Goal: Obtain resource: Download file/media

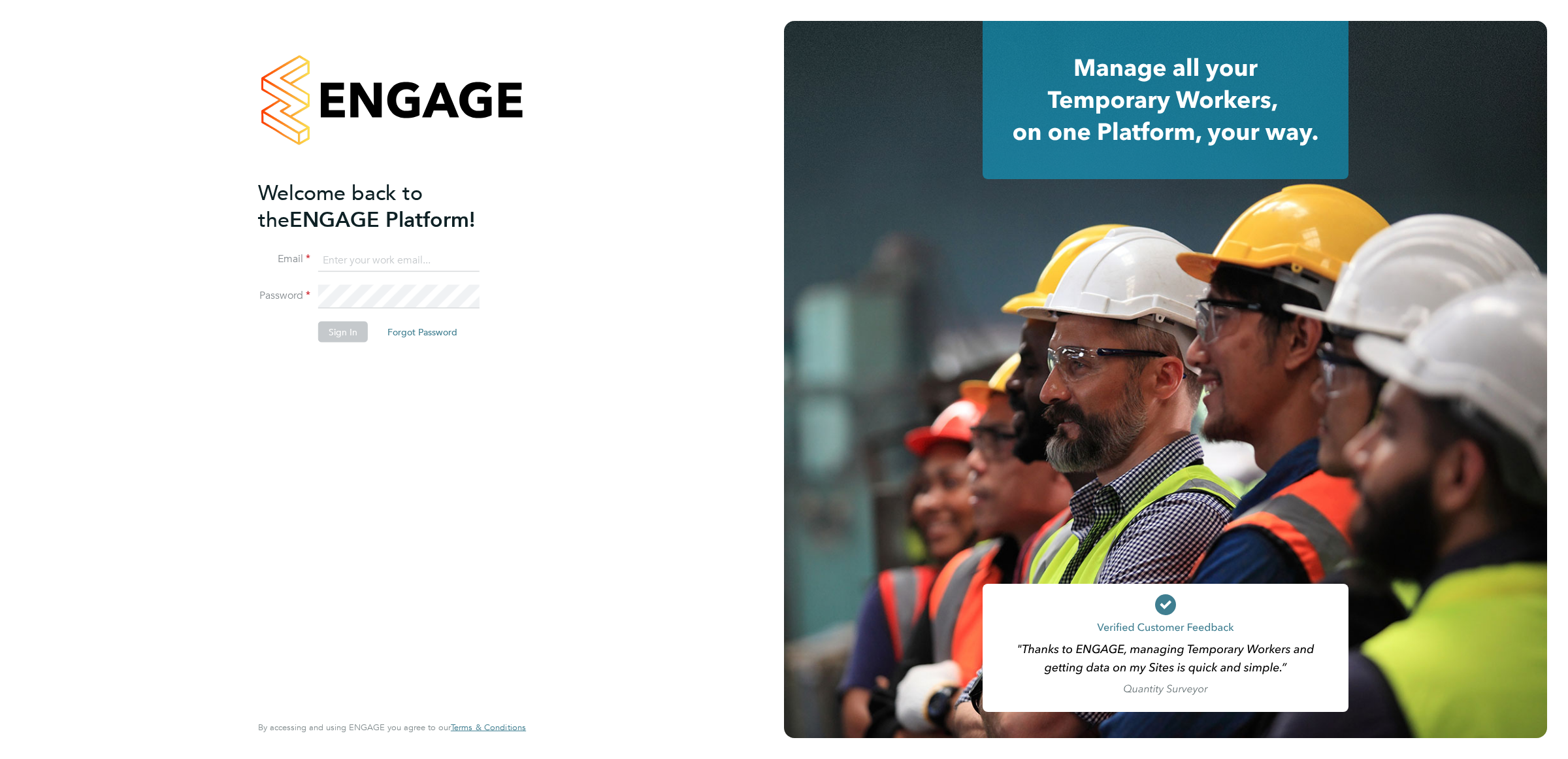
type input "charlie.slidel@vistry.co.uk"
click at [341, 327] on button "Sign In" at bounding box center [343, 333] width 50 height 21
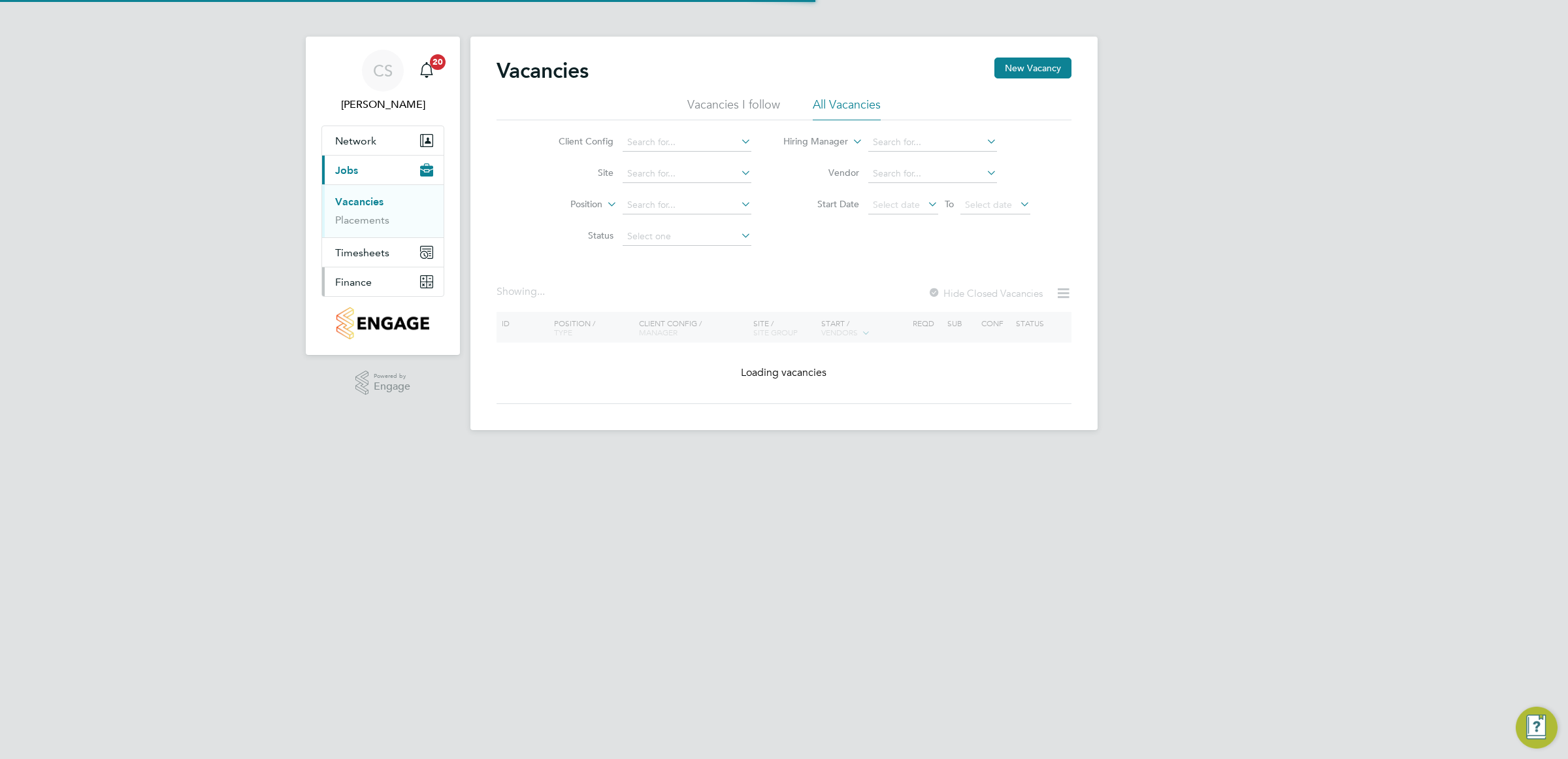
click at [370, 275] on button "Finance" at bounding box center [382, 282] width 122 height 29
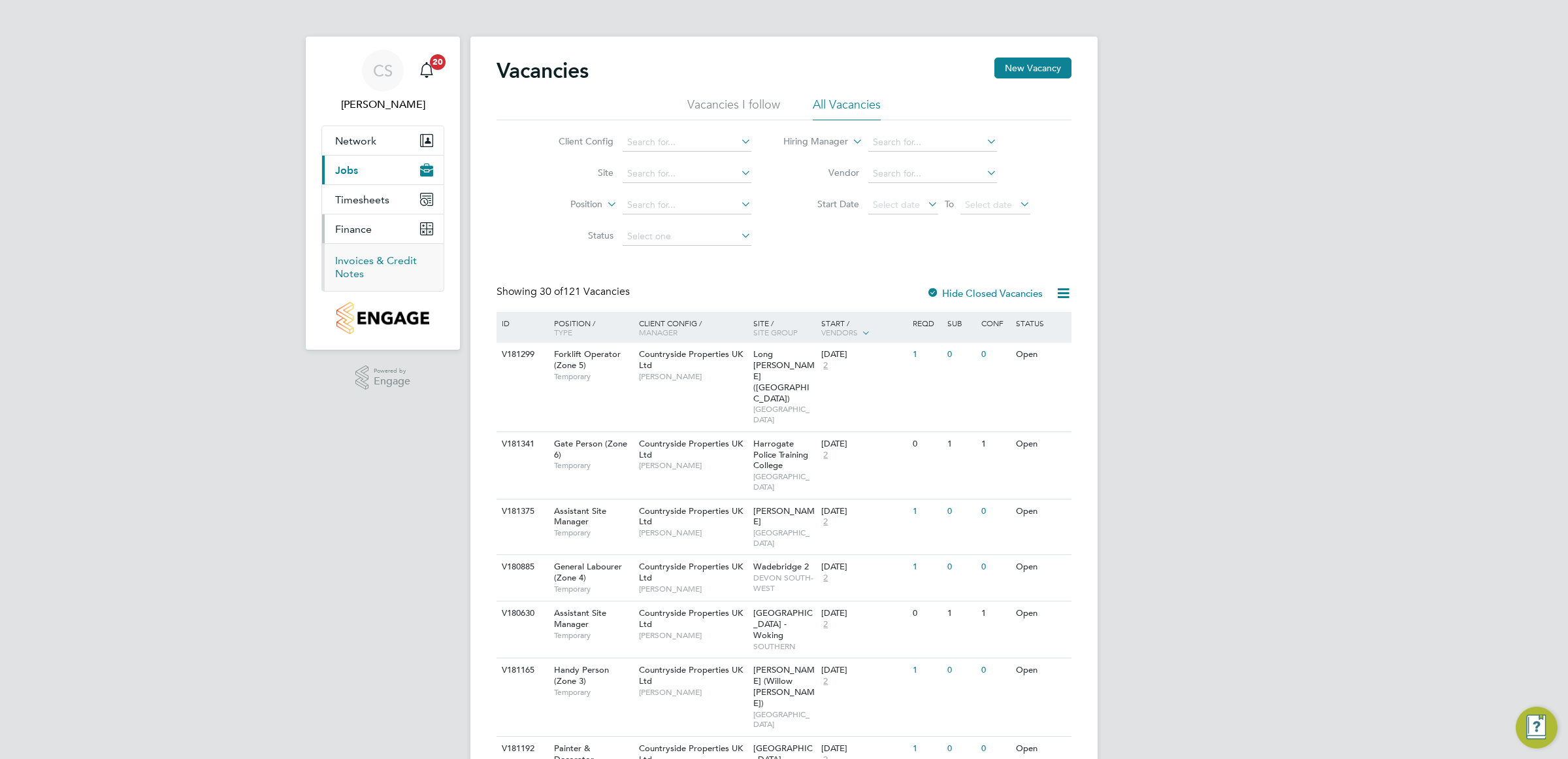
click at [372, 266] on link "Invoices & Credit Notes" at bounding box center [375, 266] width 81 height 26
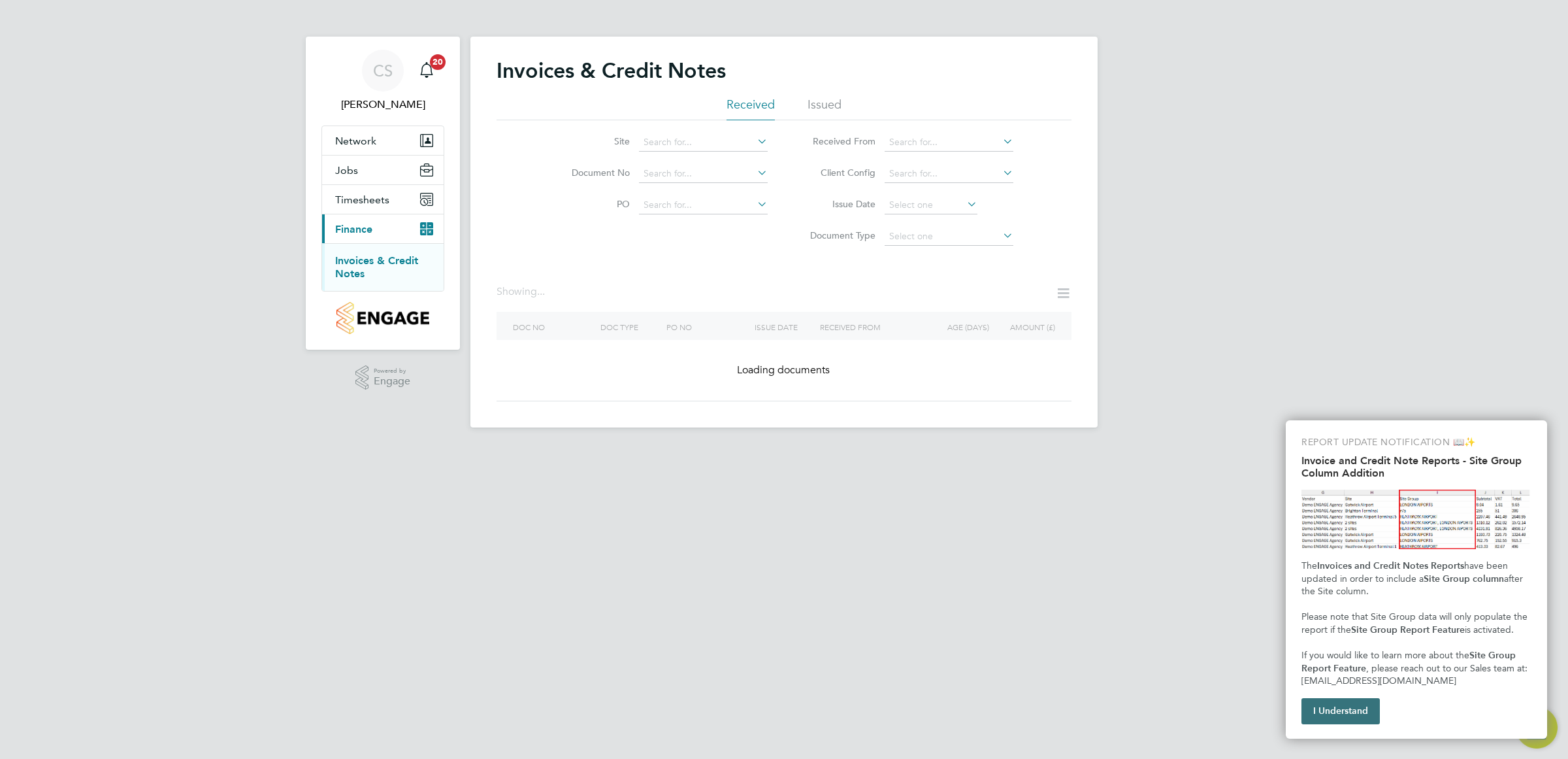
click at [1354, 707] on button "I Understand" at bounding box center [1341, 711] width 79 height 26
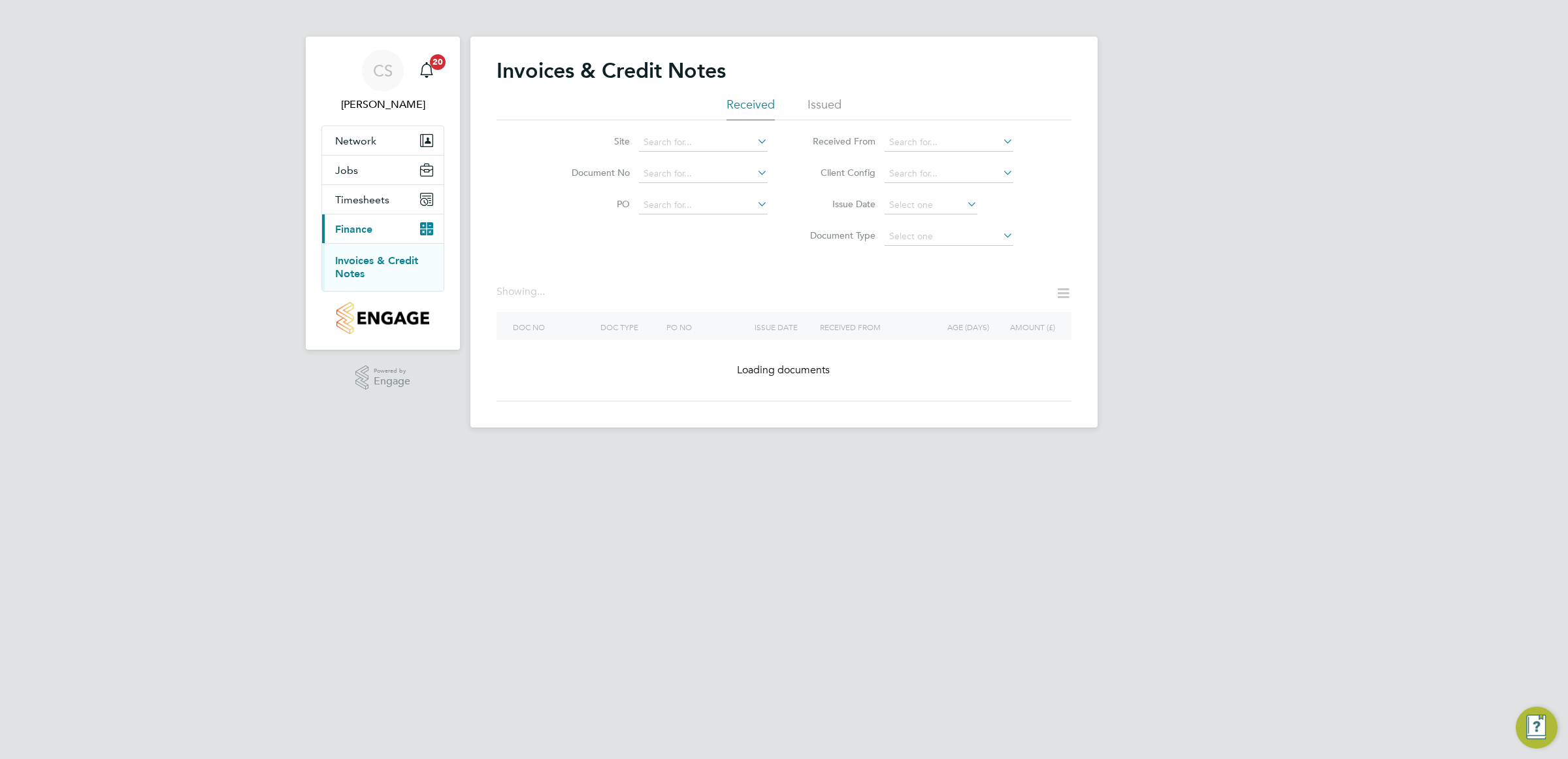
click at [690, 131] on li "Site" at bounding box center [661, 142] width 246 height 32
click at [693, 138] on input at bounding box center [703, 142] width 128 height 18
type input "RAF Upwood"
click at [688, 162] on b "Upwood" at bounding box center [682, 160] width 37 height 12
click at [710, 207] on input at bounding box center [703, 205] width 128 height 18
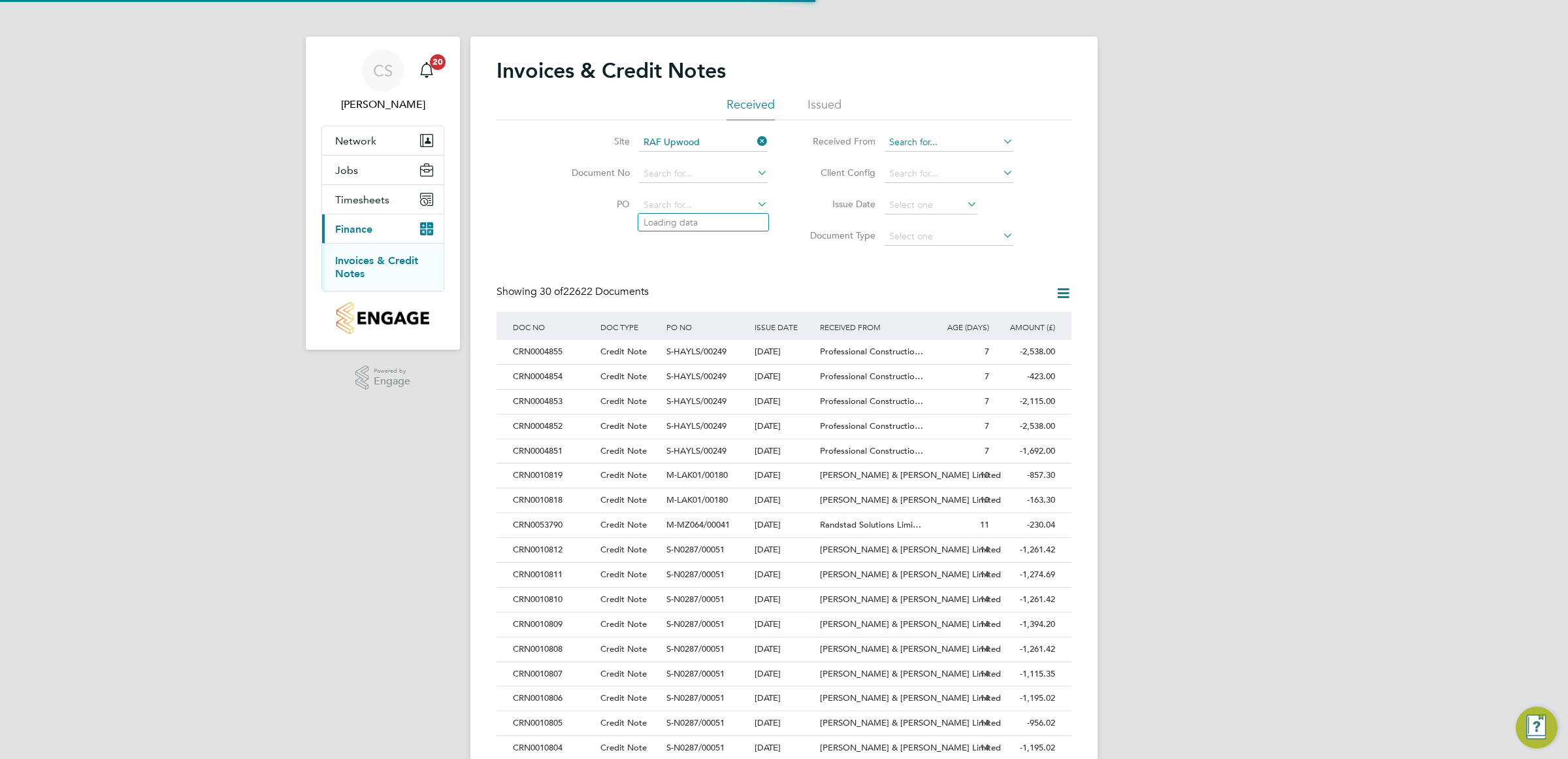
click at [912, 141] on input at bounding box center [949, 142] width 128 height 18
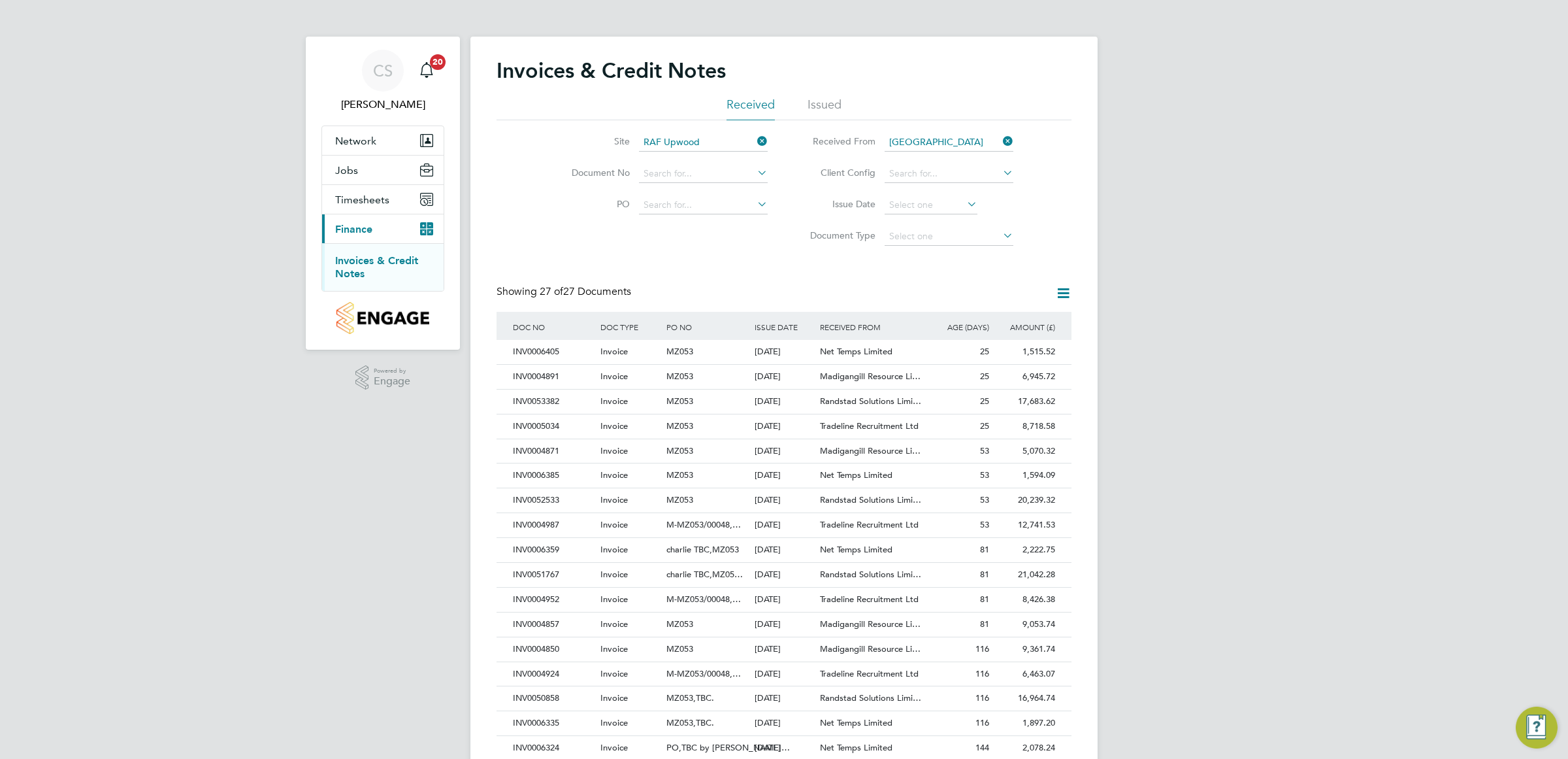
click at [969, 159] on li "Randstad Solutions Limited" at bounding box center [972, 160] width 176 height 17
type input "Randstad Solutions Limited"
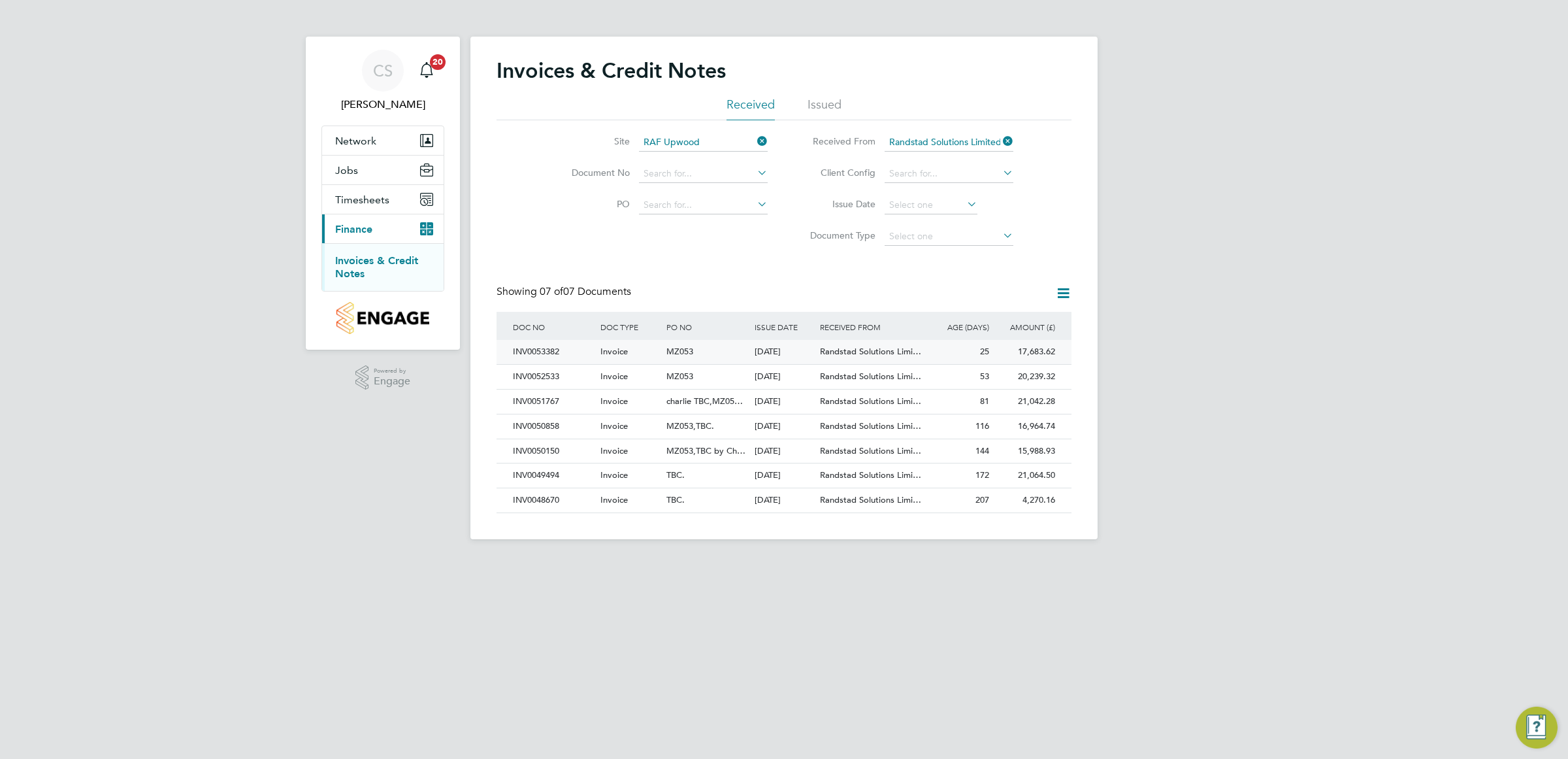
click at [851, 348] on span "Randstad Solutions Limi…" at bounding box center [871, 352] width 102 height 12
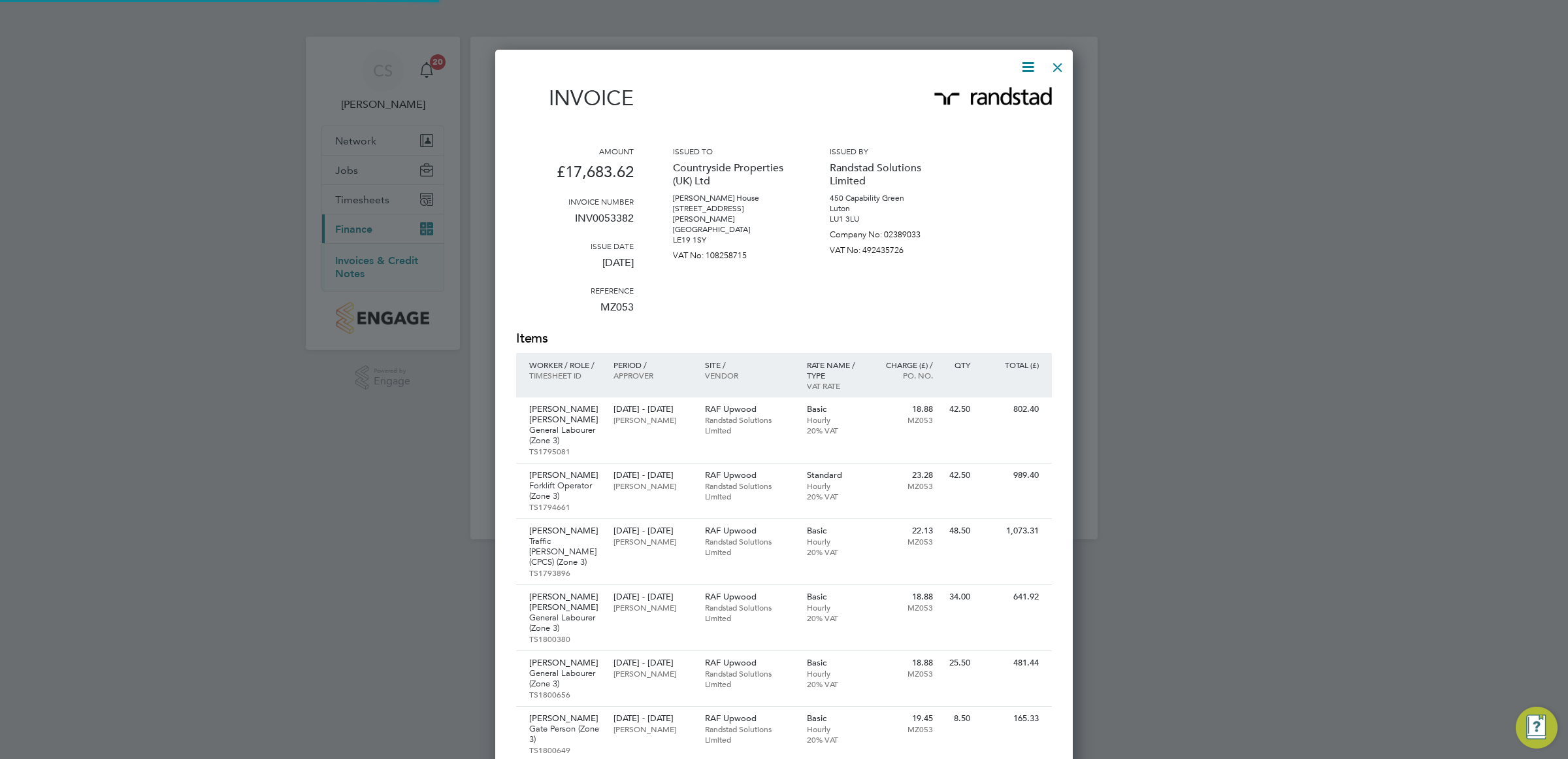
scroll to position [1653, 579]
click at [1030, 65] on icon at bounding box center [1028, 66] width 16 height 16
click at [1009, 102] on li "Download Invoice" at bounding box center [988, 98] width 90 height 18
click at [1058, 65] on div at bounding box center [1057, 64] width 24 height 24
